Goal: Task Accomplishment & Management: Manage account settings

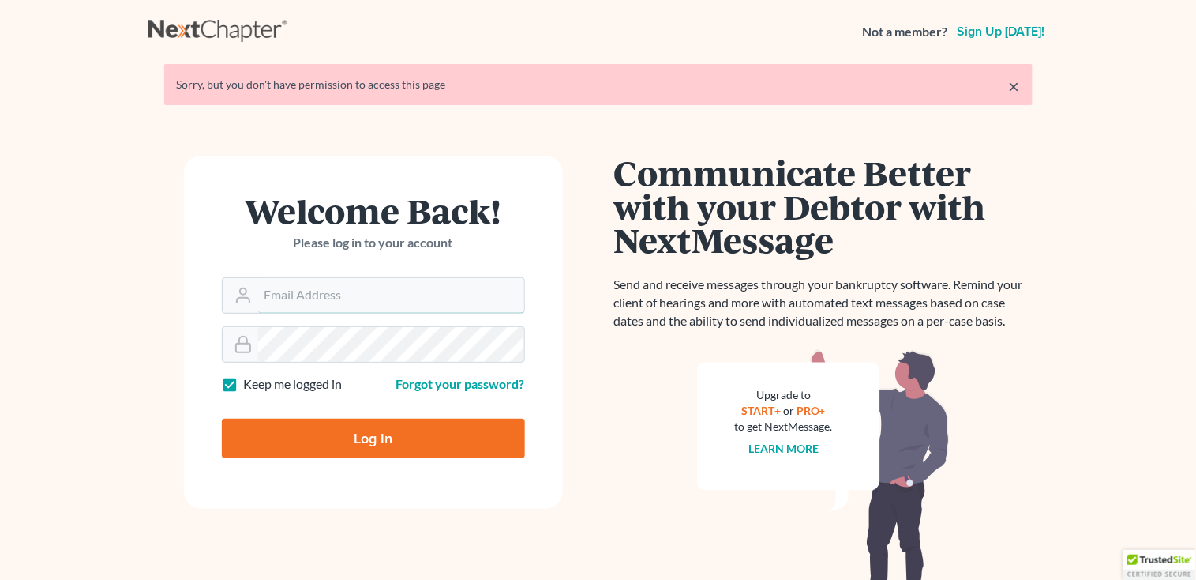
type input "[PERSON_NAME][EMAIL_ADDRESS][DOMAIN_NAME]"
click at [310, 448] on input "Log In" at bounding box center [373, 438] width 303 height 39
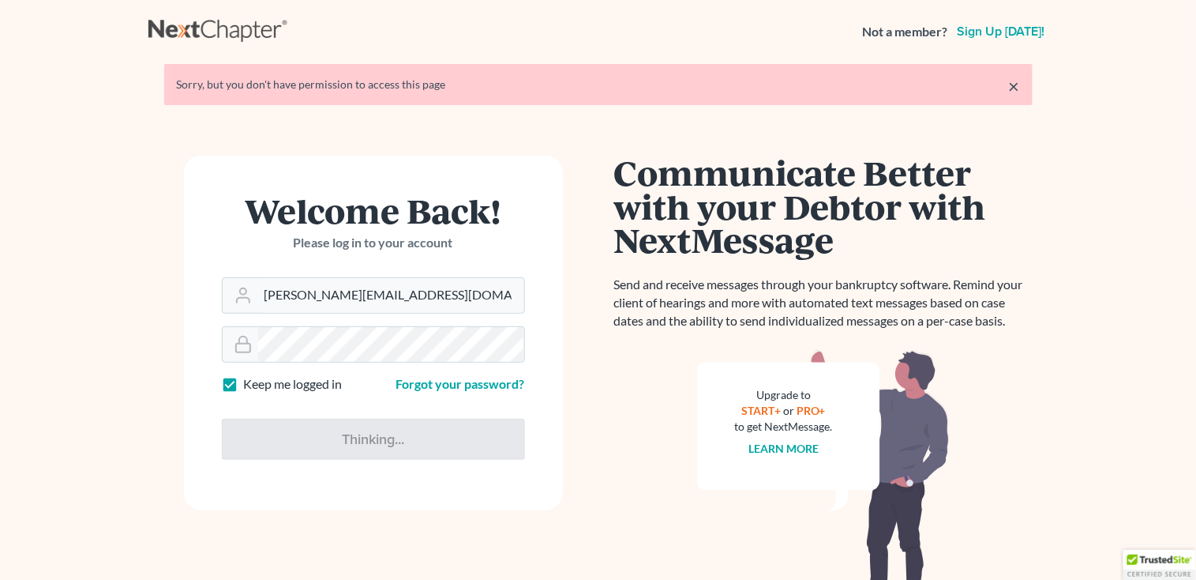
type input "Thinking..."
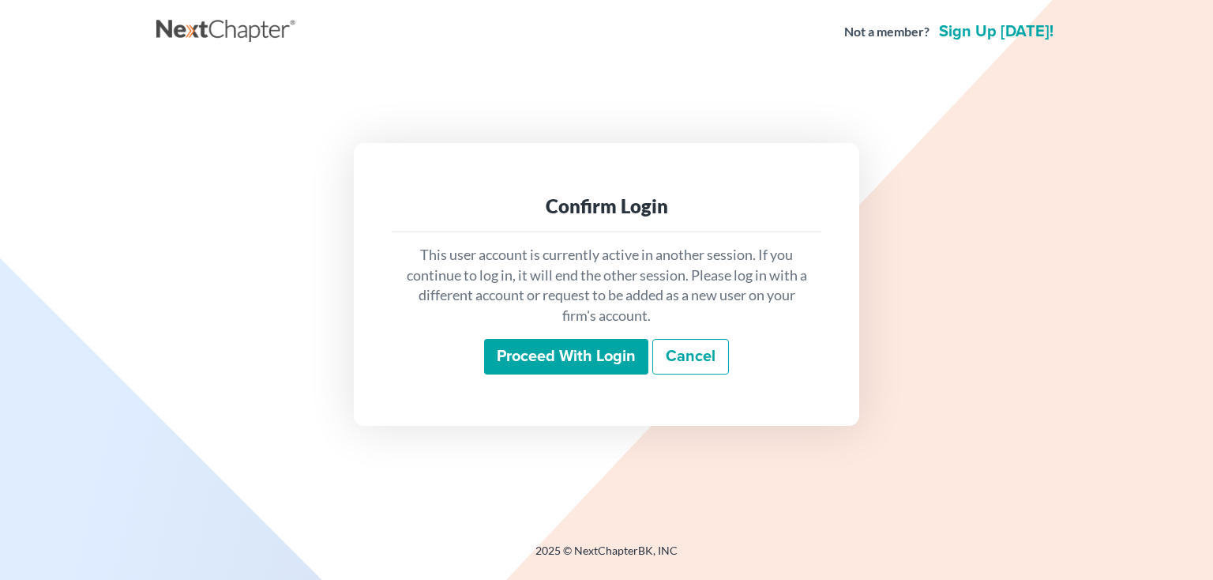
click at [558, 355] on input "Proceed with login" at bounding box center [566, 357] width 164 height 36
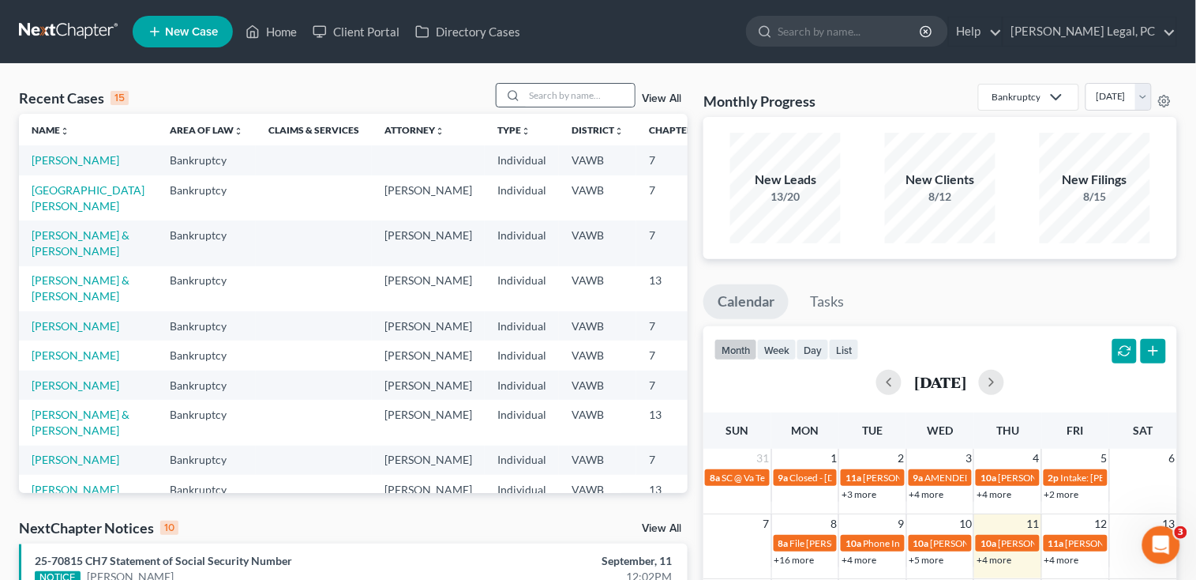
click at [520, 88] on div at bounding box center [511, 95] width 28 height 23
click at [535, 96] on input "search" at bounding box center [579, 95] width 111 height 23
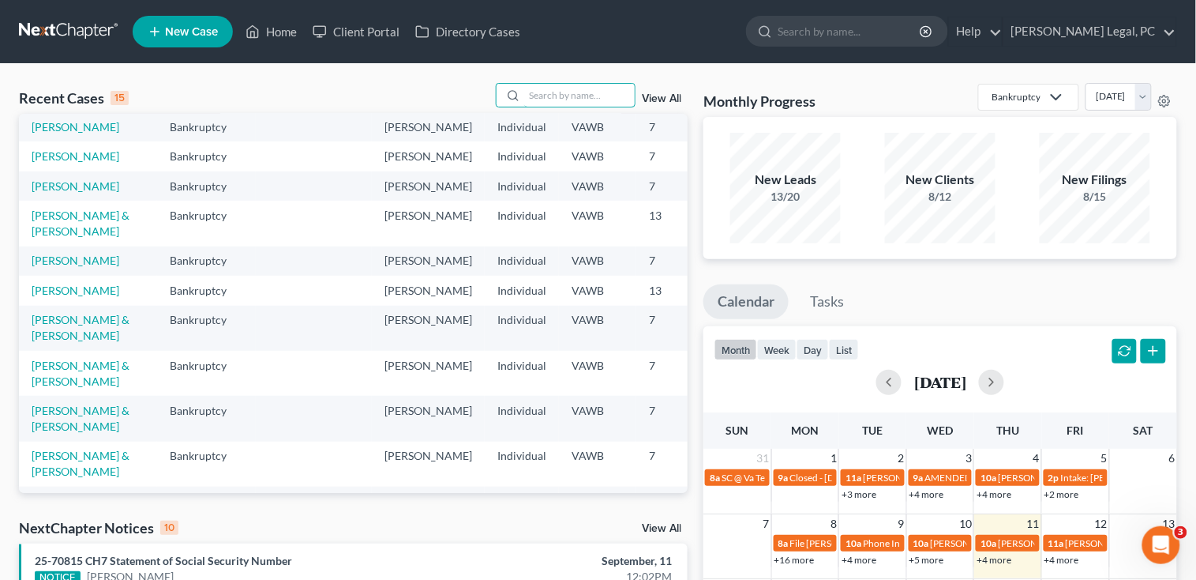
scroll to position [316, 0]
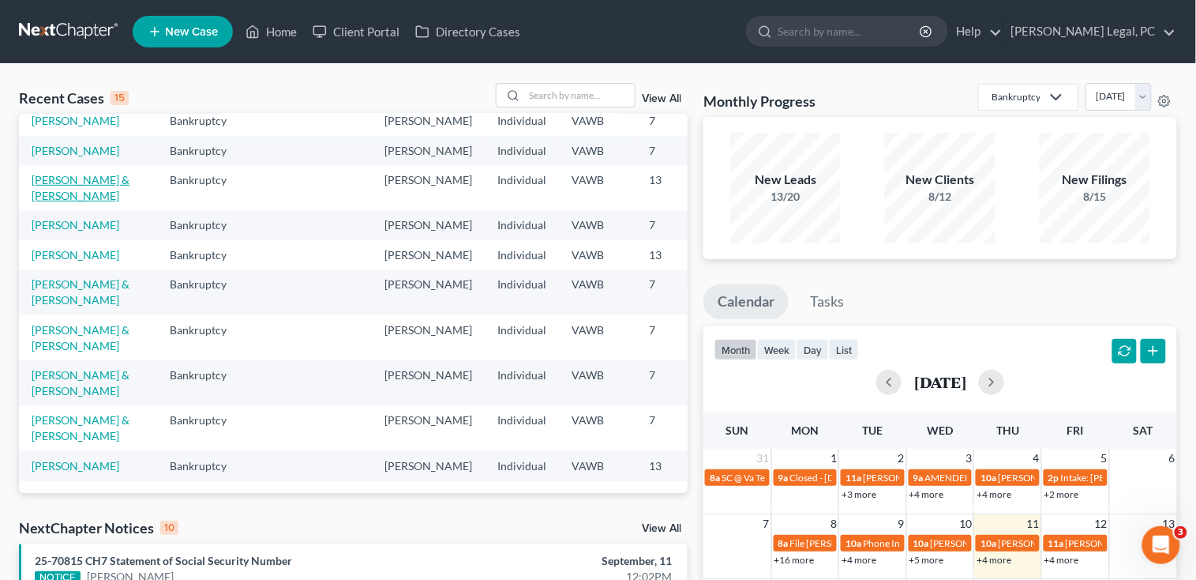
click at [40, 196] on link "[PERSON_NAME] & [PERSON_NAME]" at bounding box center [81, 187] width 98 height 29
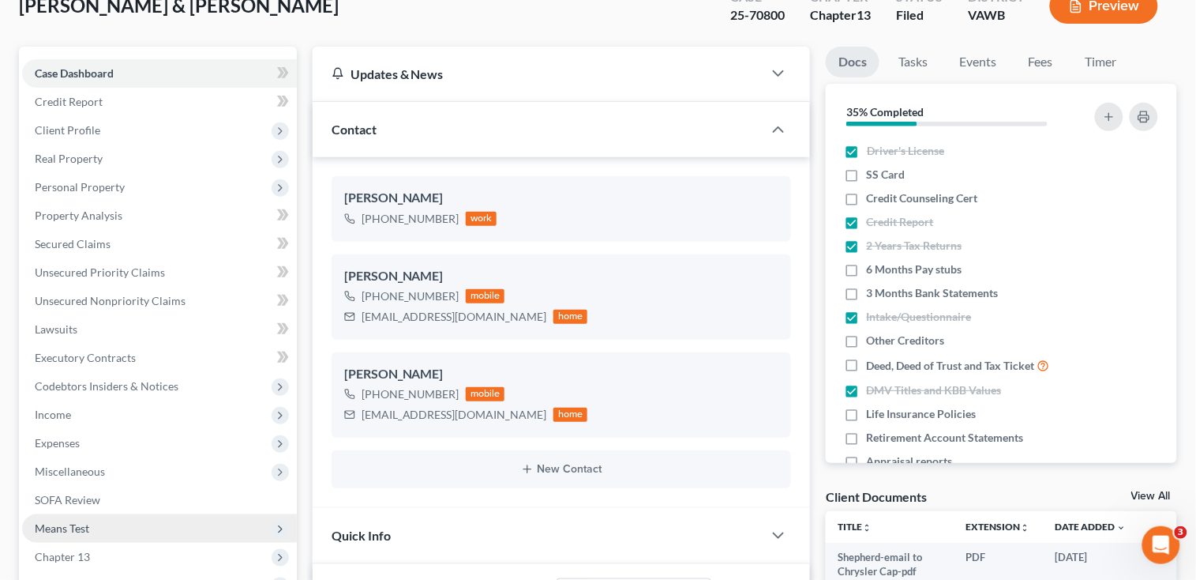
scroll to position [210, 0]
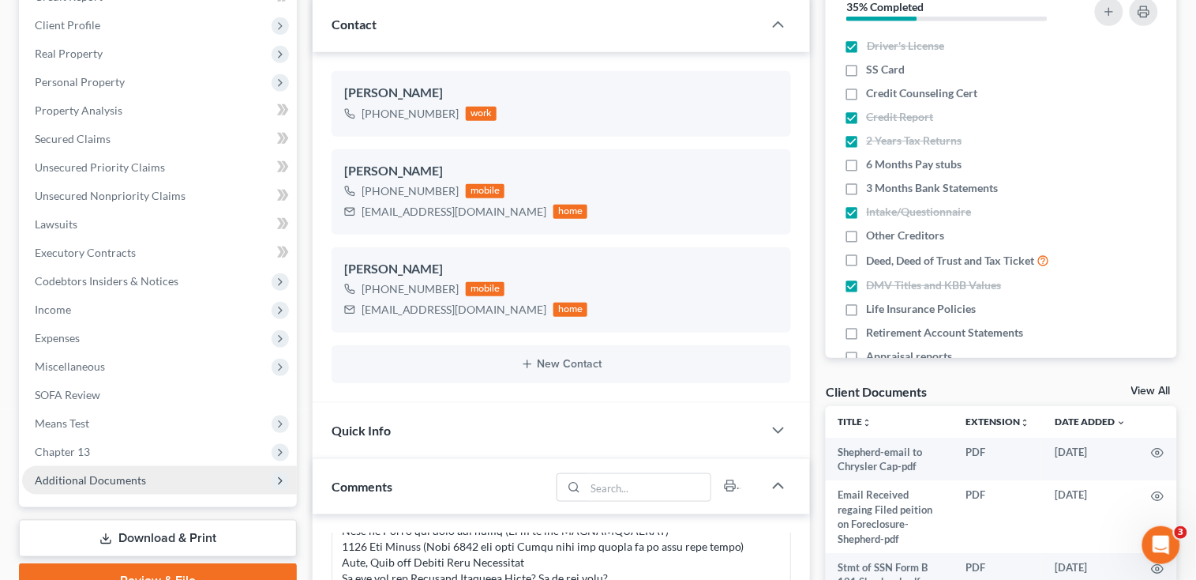
click at [102, 481] on span "Additional Documents" at bounding box center [90, 479] width 111 height 13
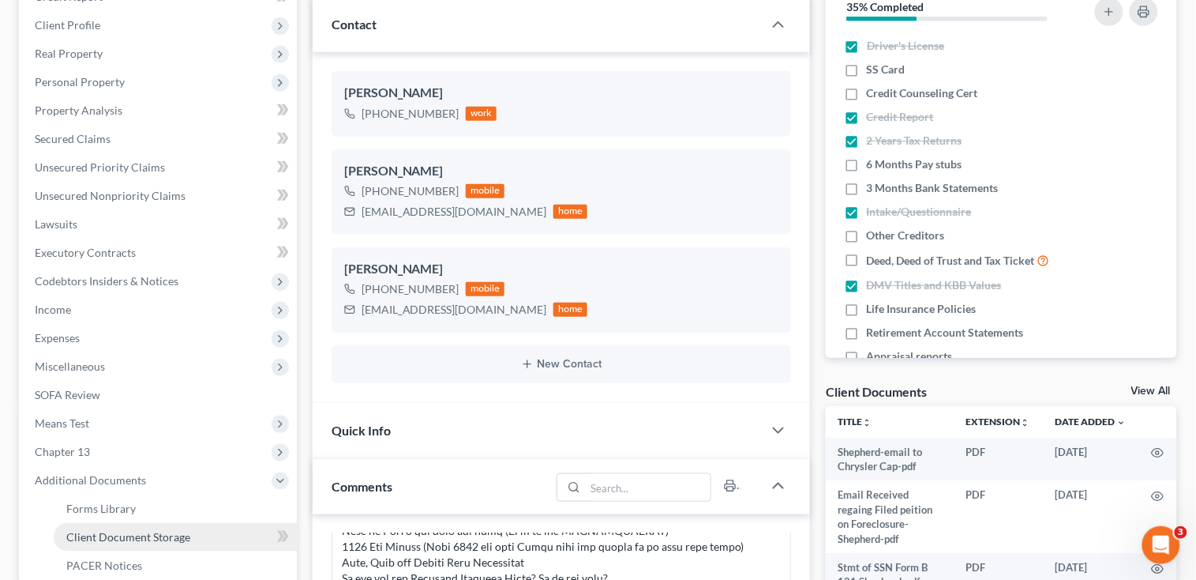
click at [137, 531] on span "Client Document Storage" at bounding box center [128, 536] width 124 height 13
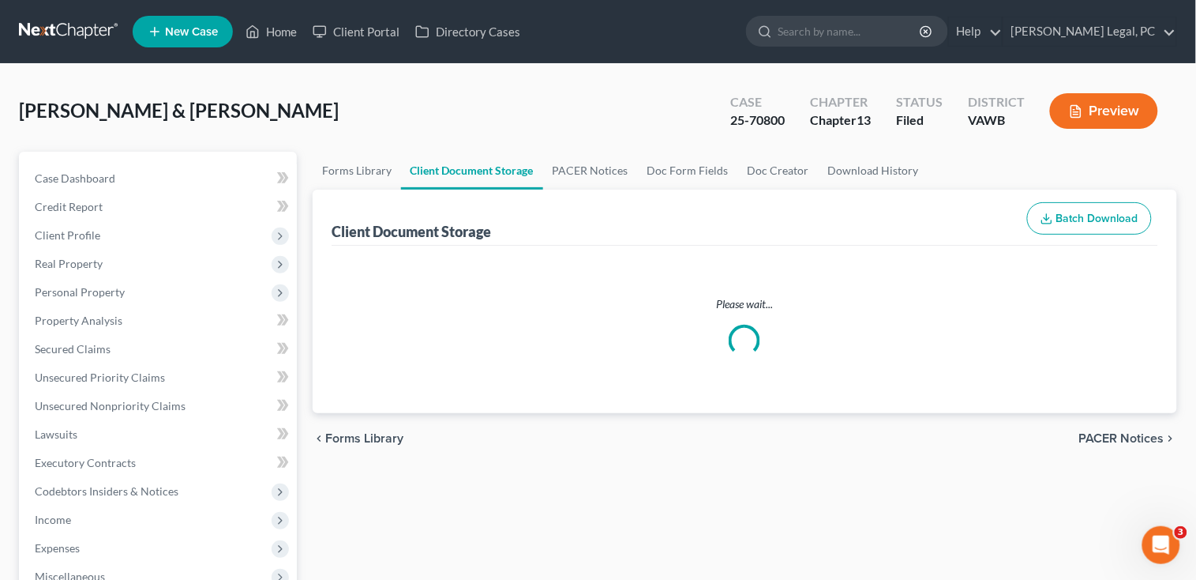
select select "0"
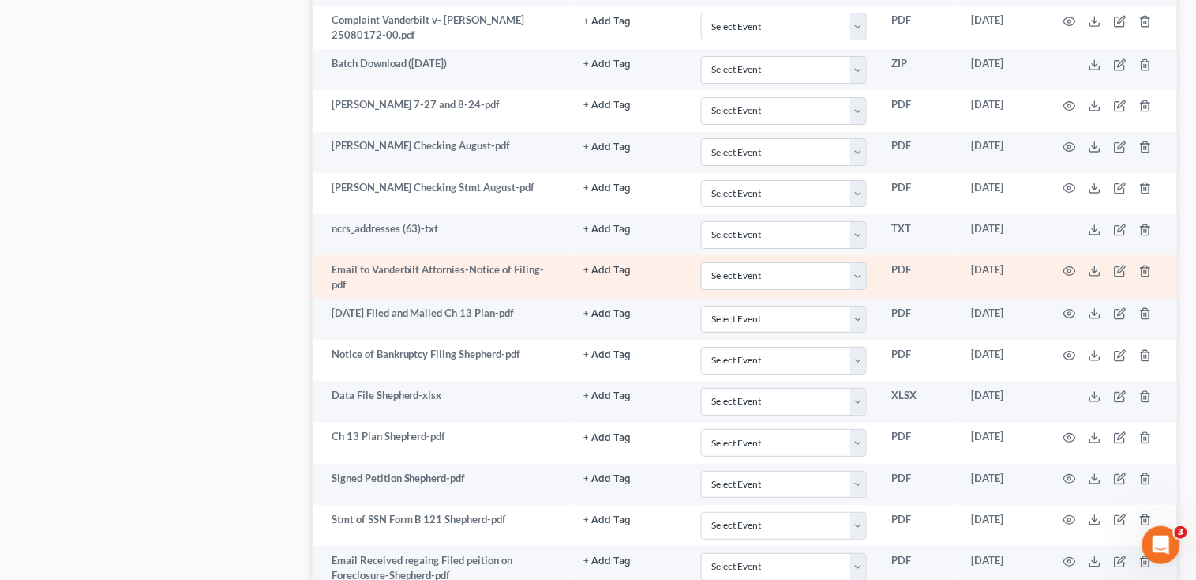
scroll to position [1421, 0]
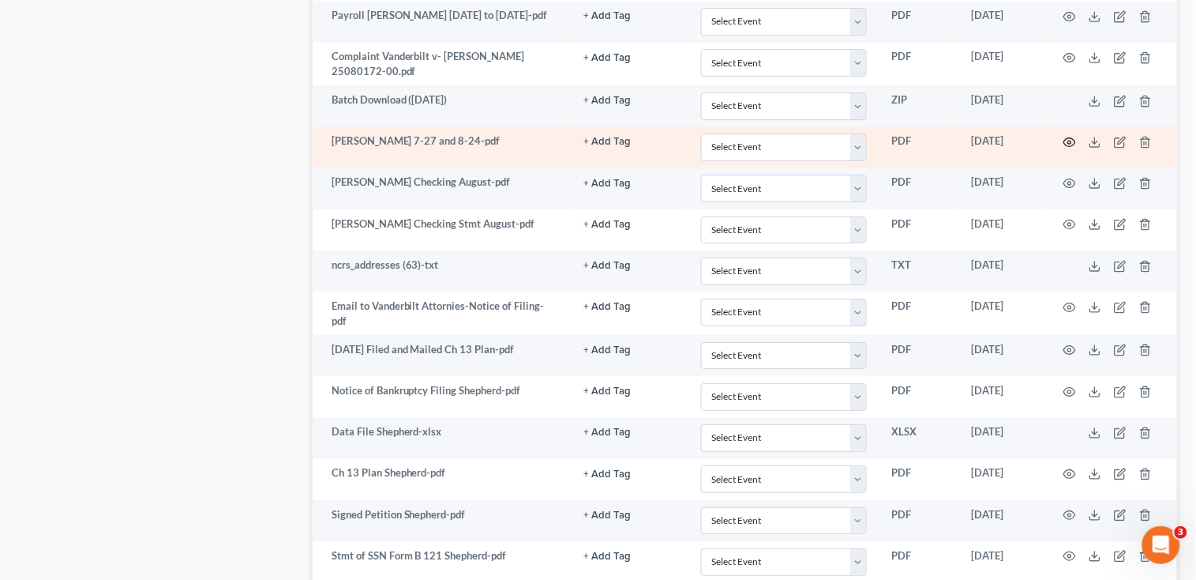
click at [1072, 144] on icon "button" at bounding box center [1070, 142] width 13 height 13
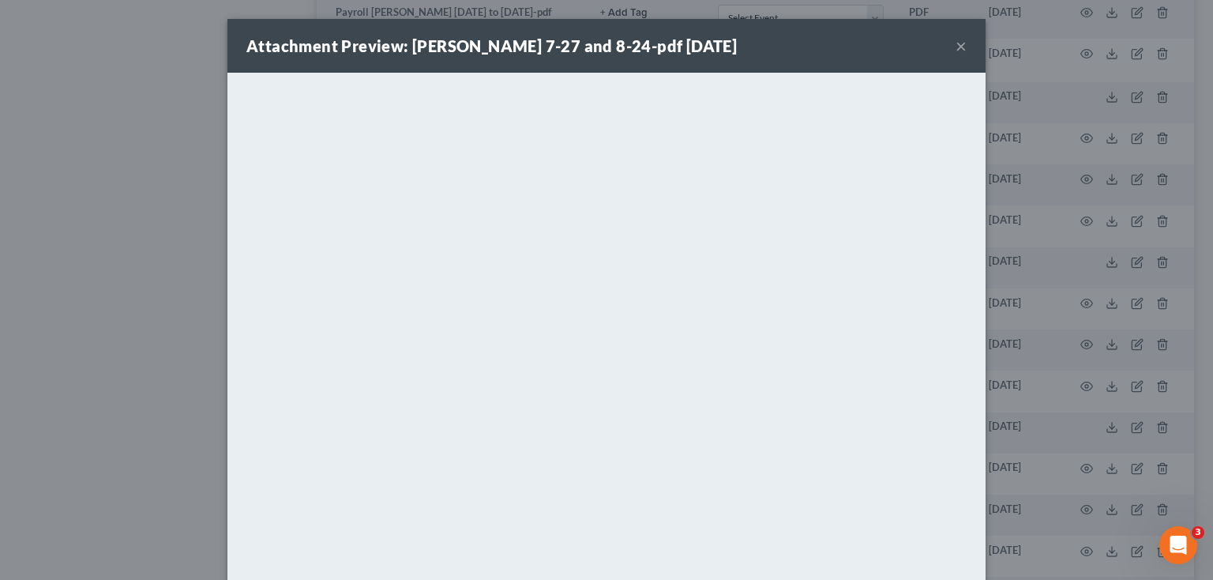
click at [955, 48] on button "×" at bounding box center [960, 45] width 11 height 19
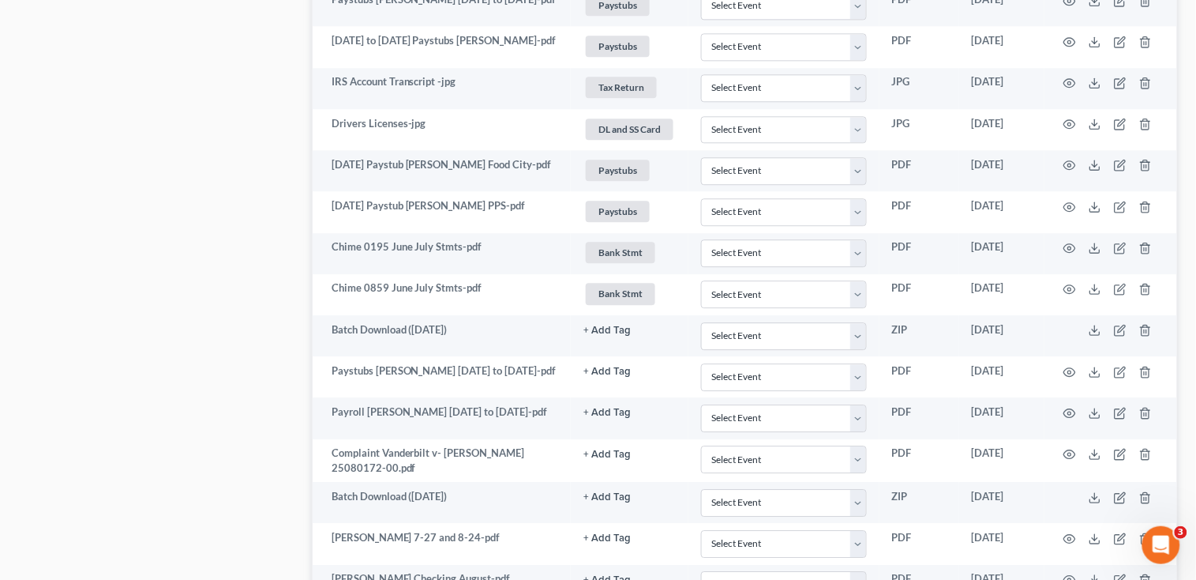
scroll to position [1000, 0]
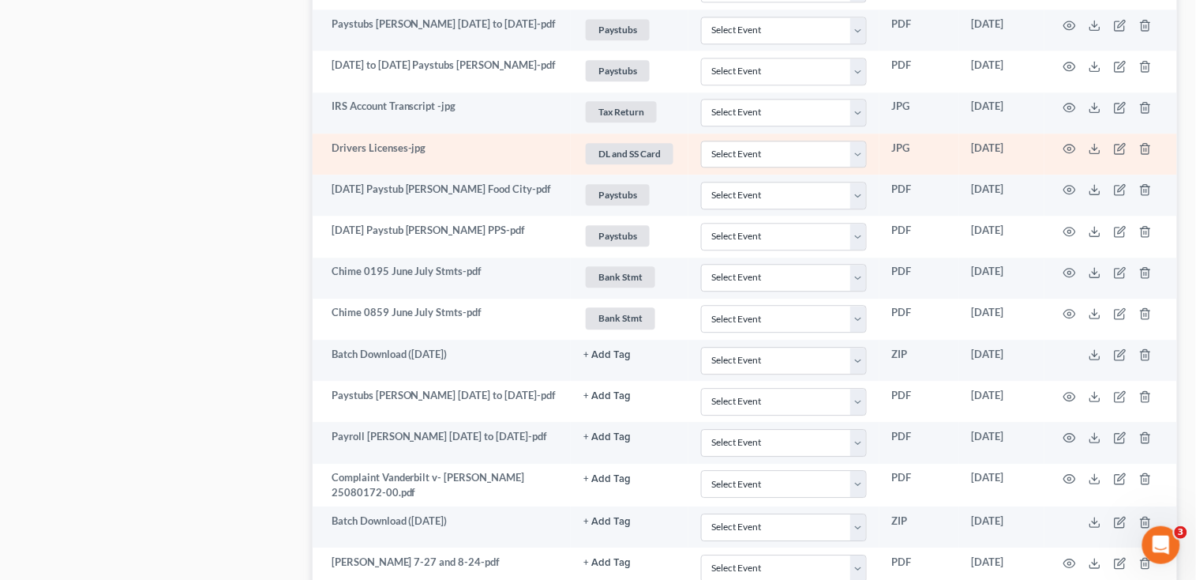
click at [1057, 145] on td at bounding box center [1111, 153] width 133 height 41
click at [1065, 148] on icon "button" at bounding box center [1070, 149] width 12 height 9
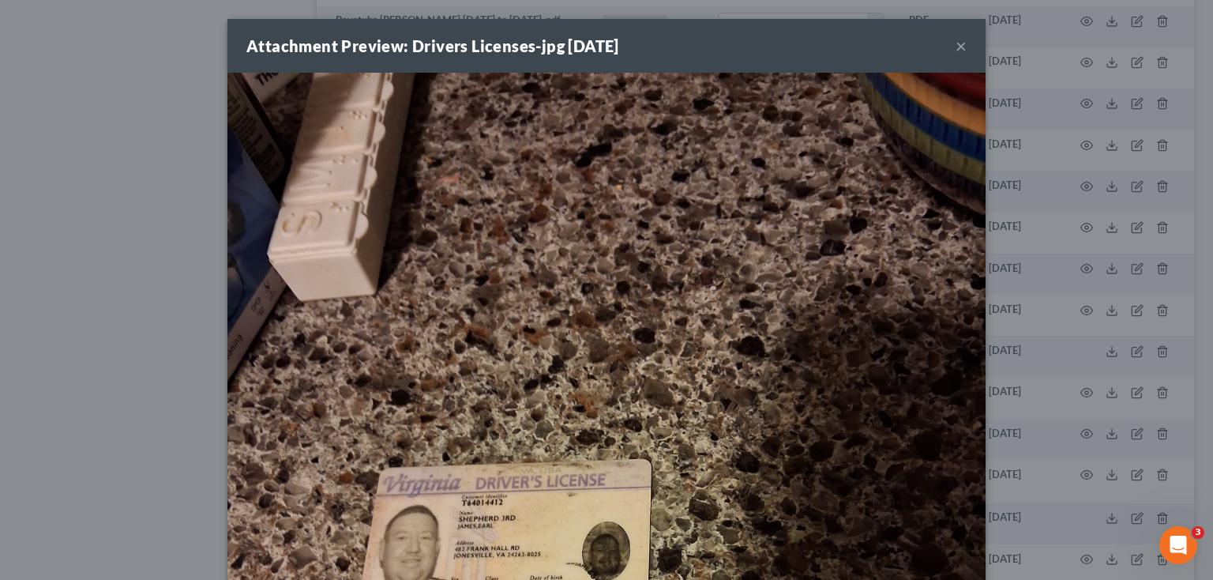
click at [955, 46] on button "×" at bounding box center [960, 45] width 11 height 19
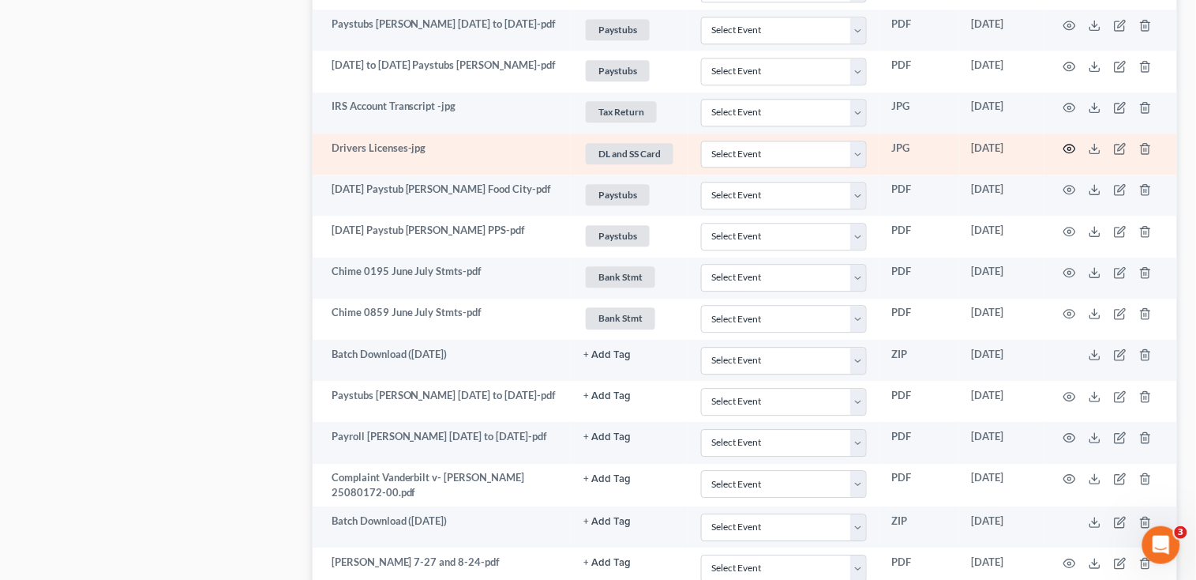
click at [1074, 145] on icon "button" at bounding box center [1070, 149] width 12 height 9
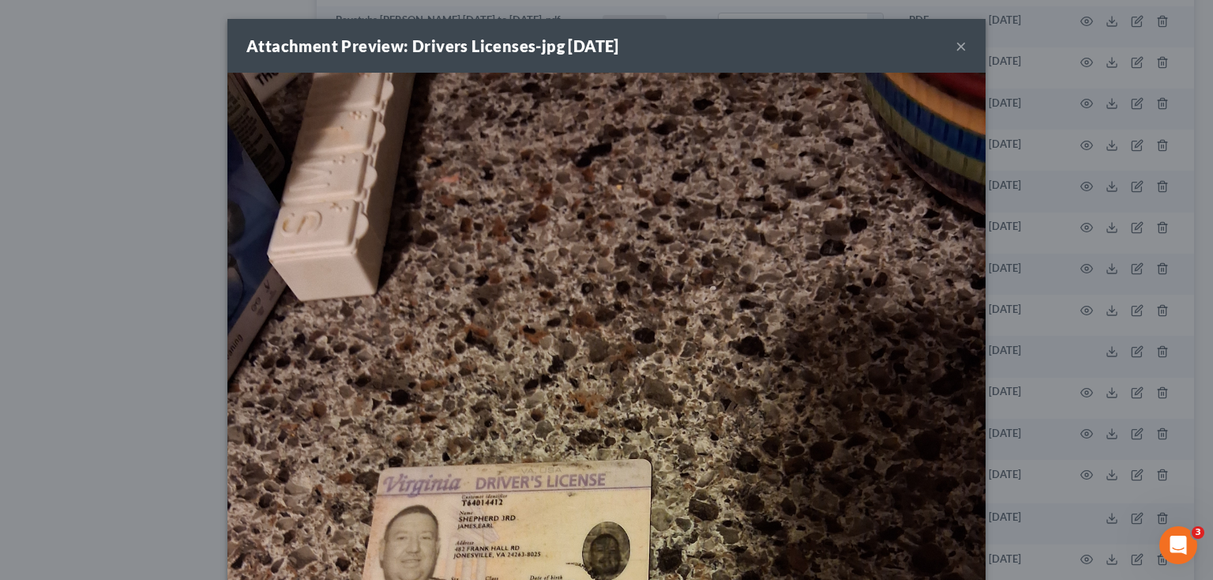
click at [850, 145] on img at bounding box center [606, 578] width 758 height 1011
drag, startPoint x: 708, startPoint y: 329, endPoint x: 553, endPoint y: 211, distance: 195.5
click at [553, 211] on img at bounding box center [606, 578] width 758 height 1011
click at [460, 226] on img at bounding box center [606, 578] width 758 height 1011
drag, startPoint x: 401, startPoint y: 218, endPoint x: 184, endPoint y: 88, distance: 252.8
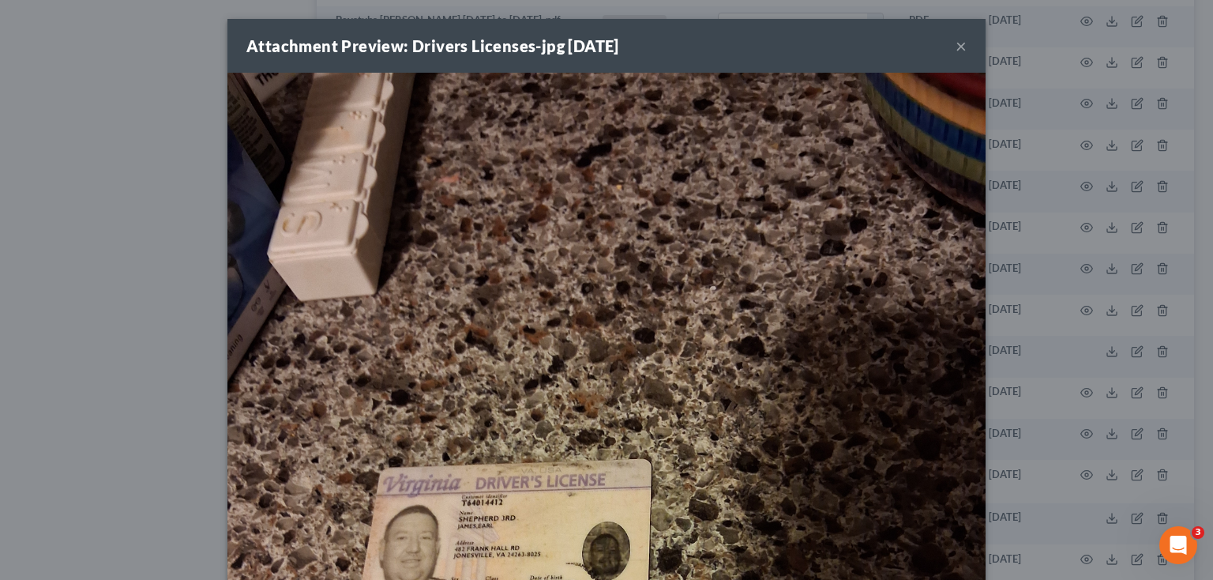
click at [184, 88] on div "Attachment Preview: Drivers Licenses-jpg 08/29/2025 × Download" at bounding box center [606, 290] width 1213 height 580
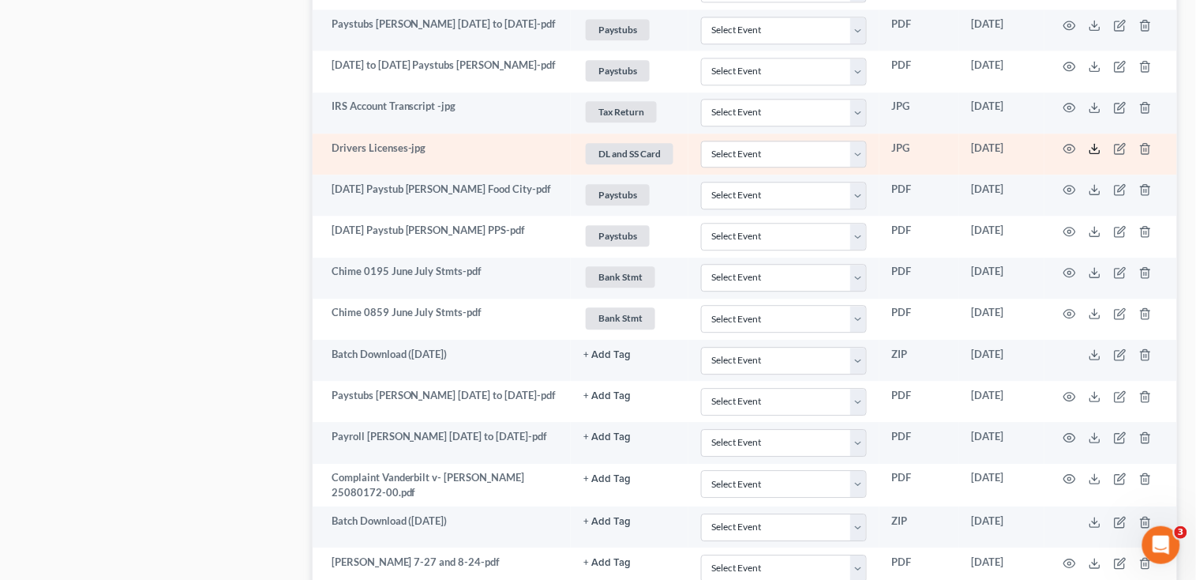
click at [1094, 146] on icon at bounding box center [1095, 148] width 13 height 13
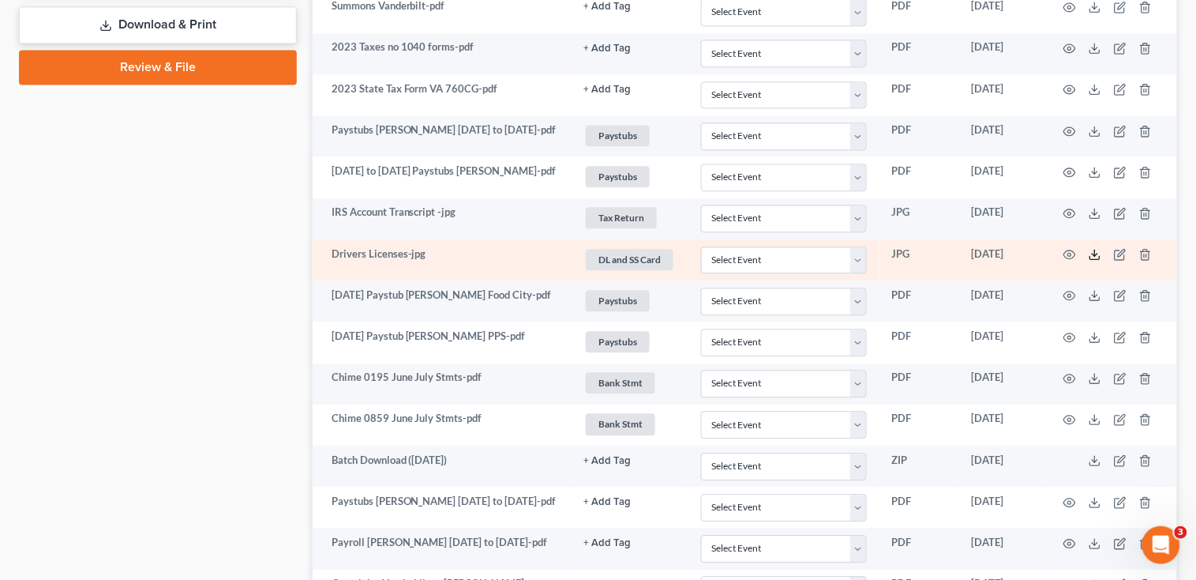
scroll to position [1105, 0]
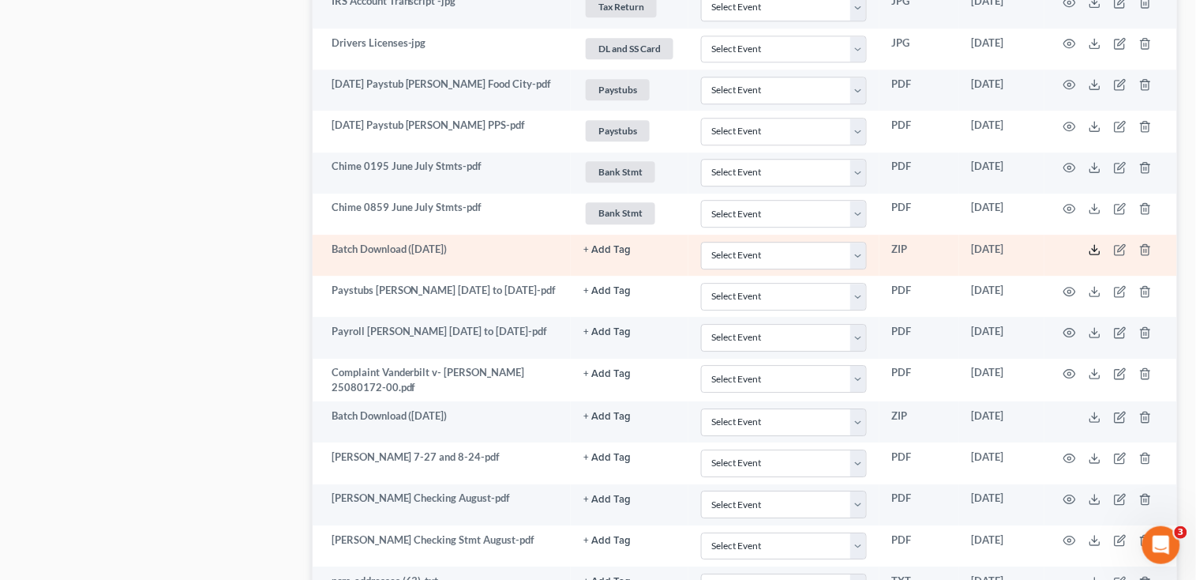
click at [1096, 243] on icon at bounding box center [1095, 249] width 13 height 13
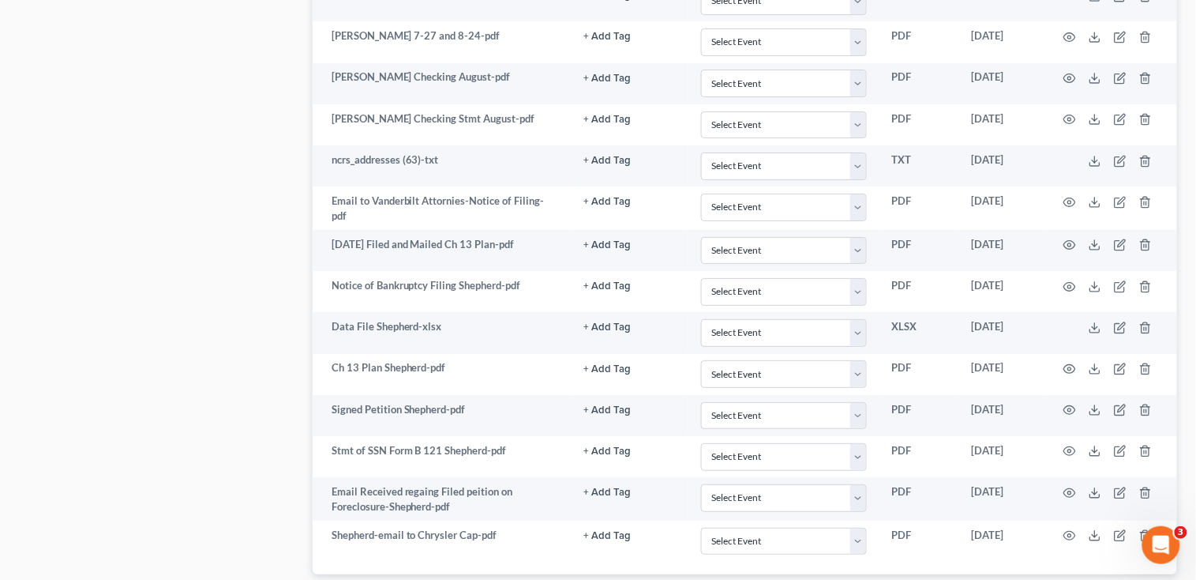
scroll to position [1631, 0]
